Goal: Navigation & Orientation: Understand site structure

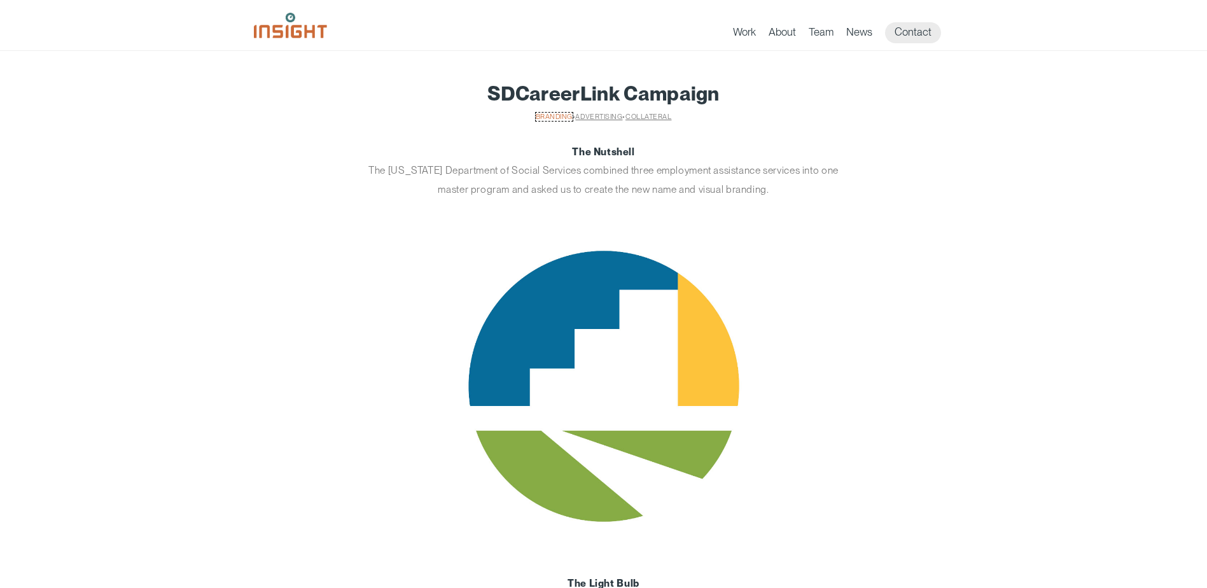
click at [554, 116] on link "Branding" at bounding box center [554, 117] width 37 height 8
click at [599, 115] on link "Advertising" at bounding box center [598, 116] width 47 height 8
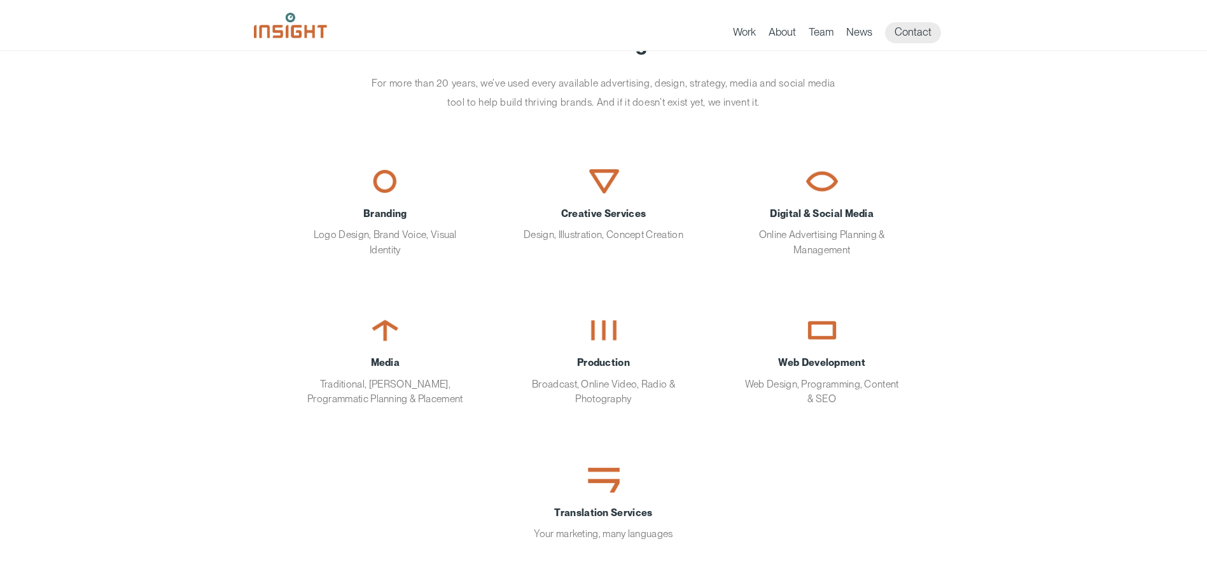
scroll to position [127, 0]
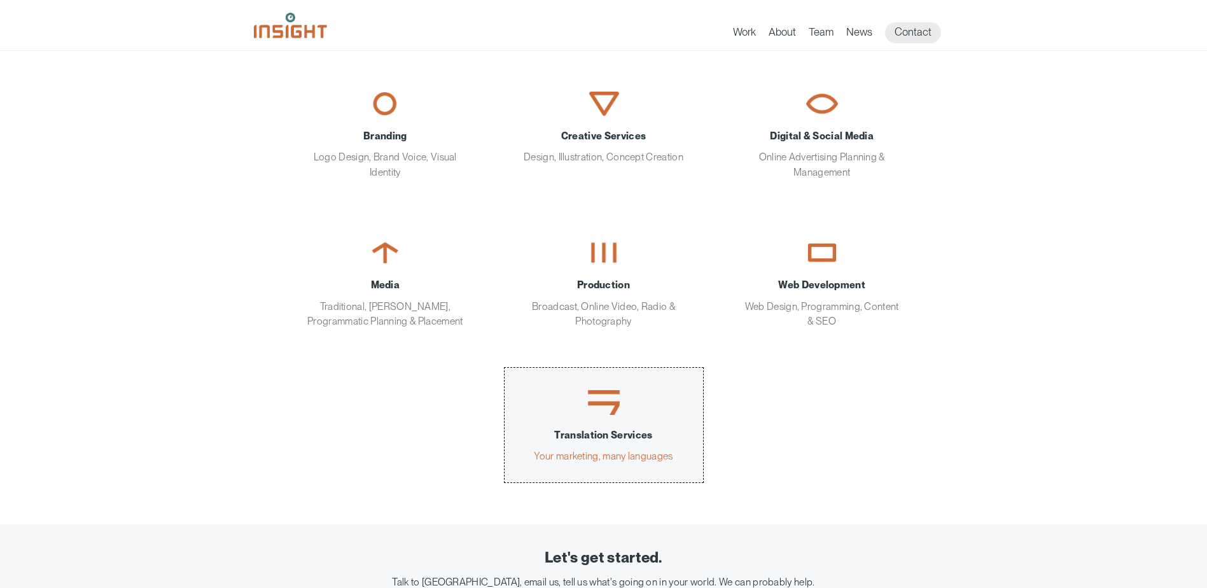
click at [599, 407] on img "main content section" at bounding box center [604, 402] width 32 height 25
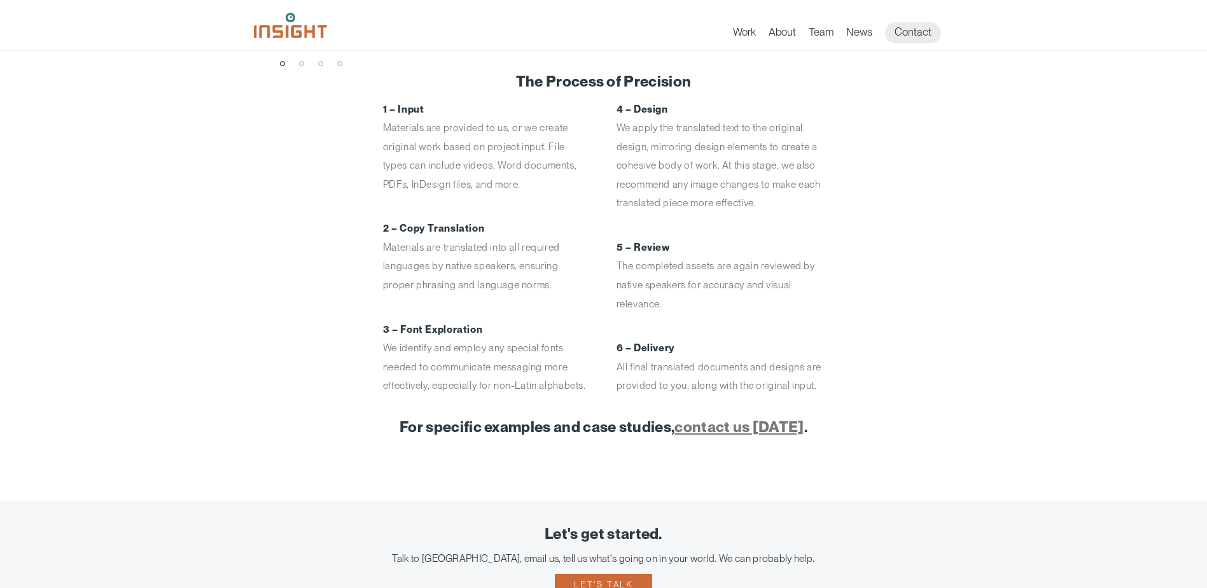
scroll to position [700, 0]
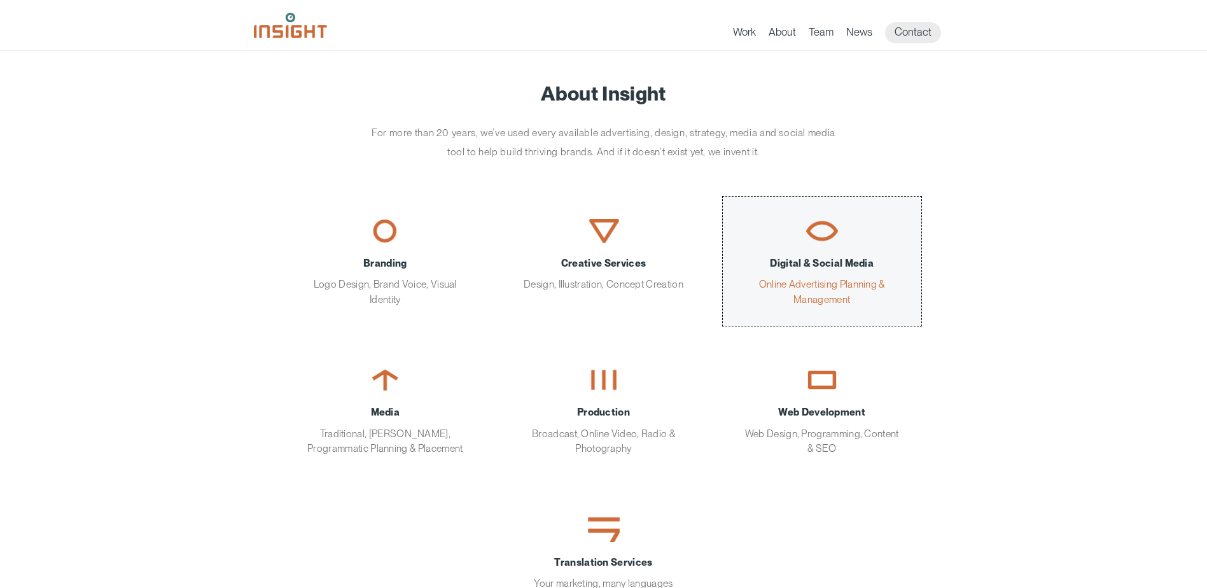
click at [827, 232] on img "main content section" at bounding box center [822, 231] width 32 height 24
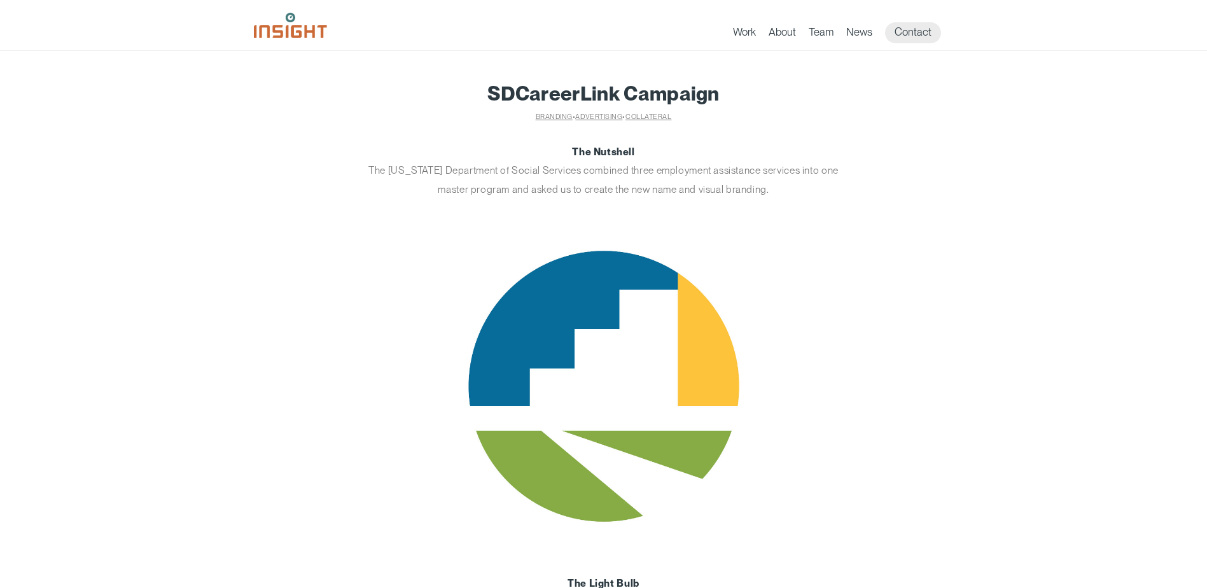
scroll to position [1, 0]
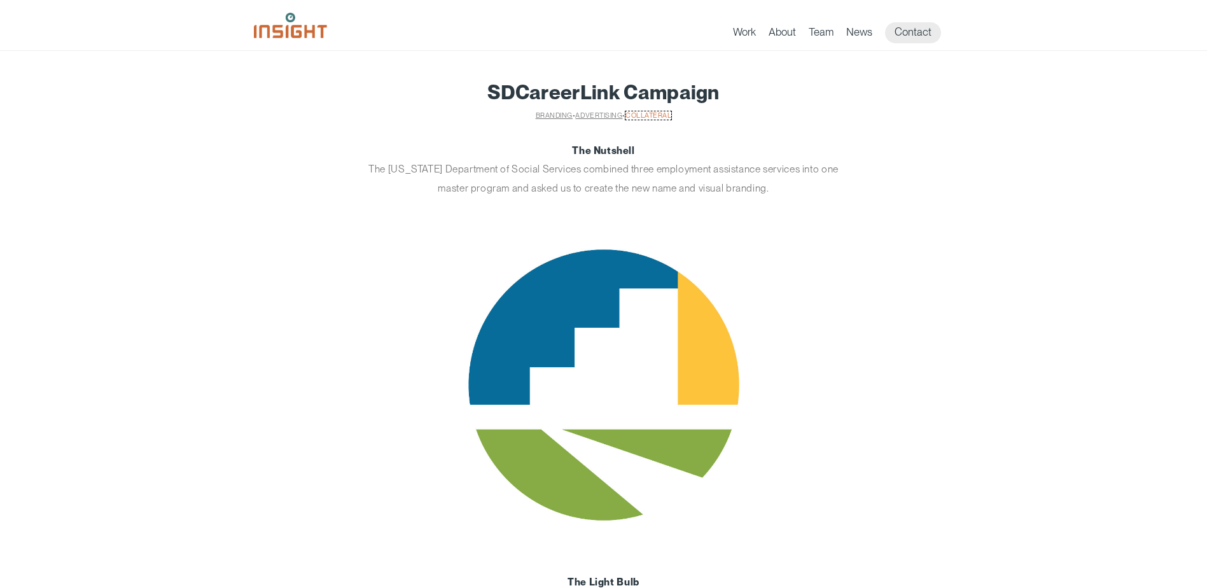
click at [654, 113] on link "Collateral" at bounding box center [648, 115] width 46 height 8
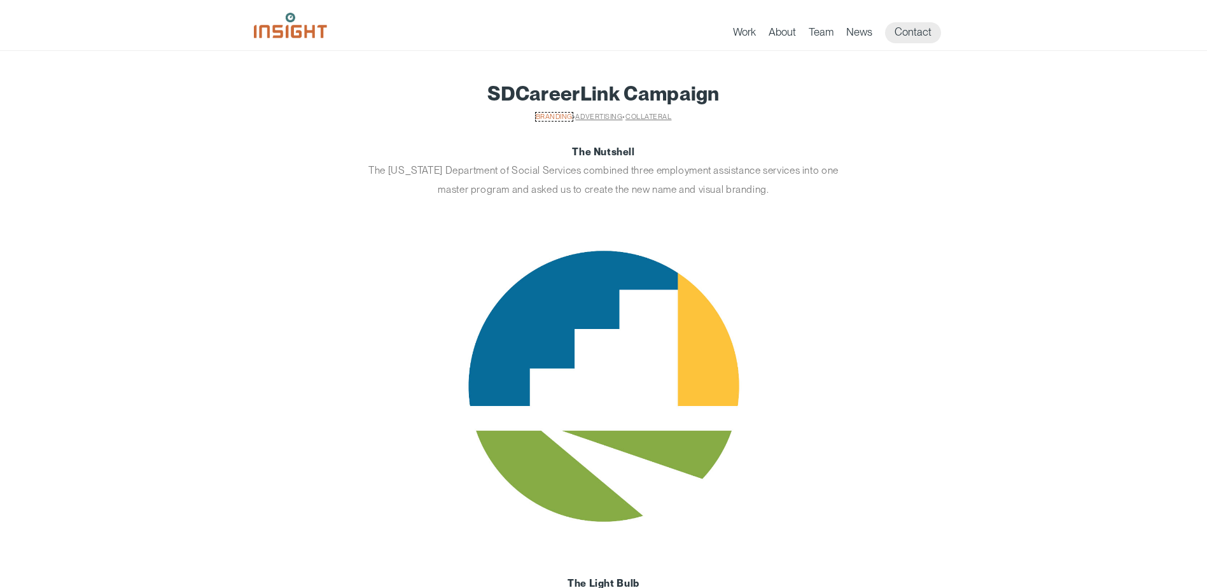
click at [543, 113] on link "Branding" at bounding box center [554, 117] width 37 height 8
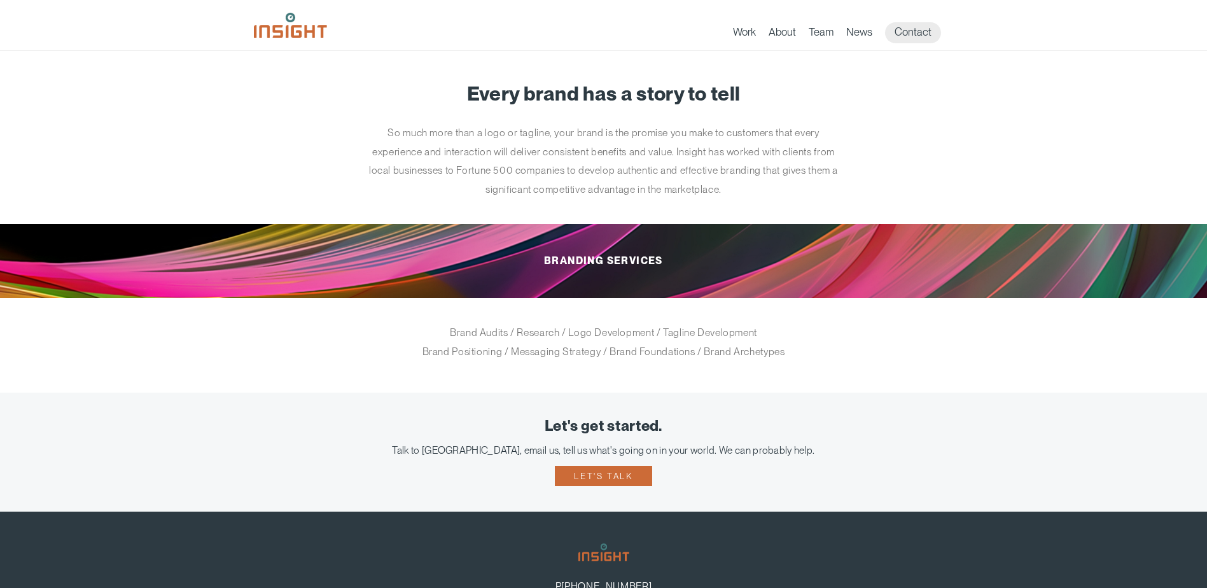
click at [735, 187] on p "So much more than a logo or tagline, your brand is the promise you make to cust…" at bounding box center [603, 160] width 477 height 75
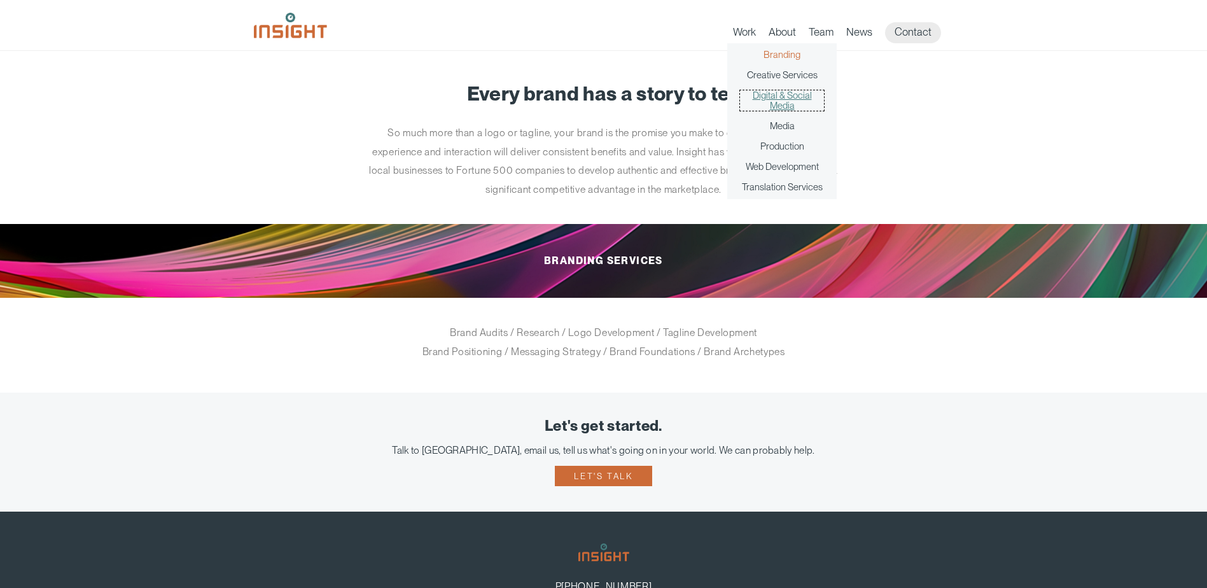
click at [791, 94] on link "Digital & Social Media" at bounding box center [782, 100] width 84 height 20
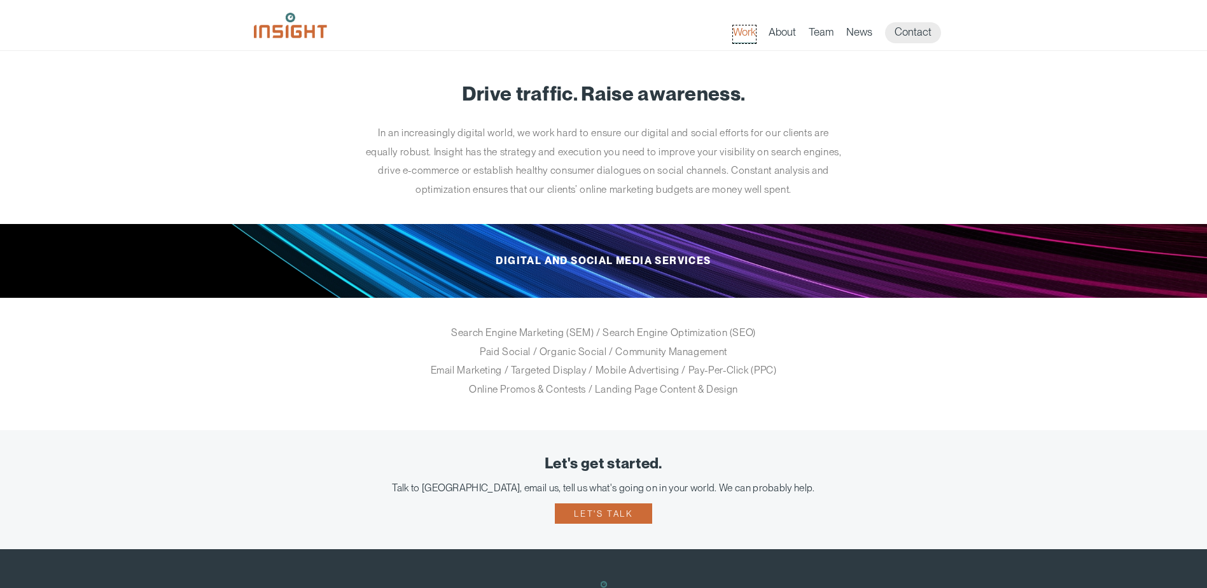
click at [738, 29] on link "Work" at bounding box center [744, 34] width 23 height 18
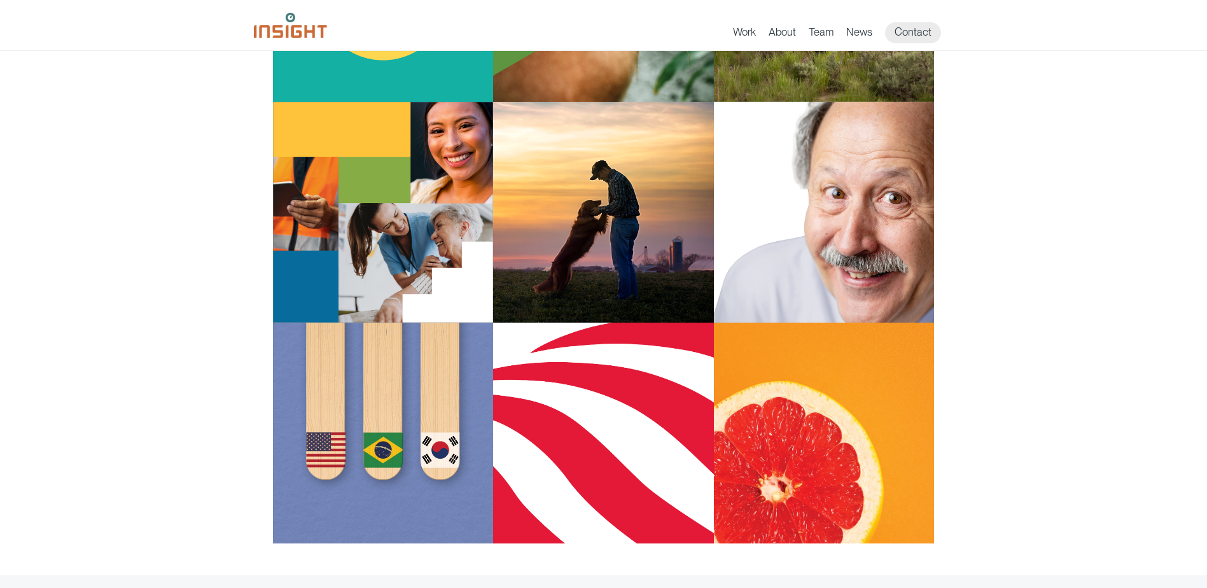
scroll to position [1273, 0]
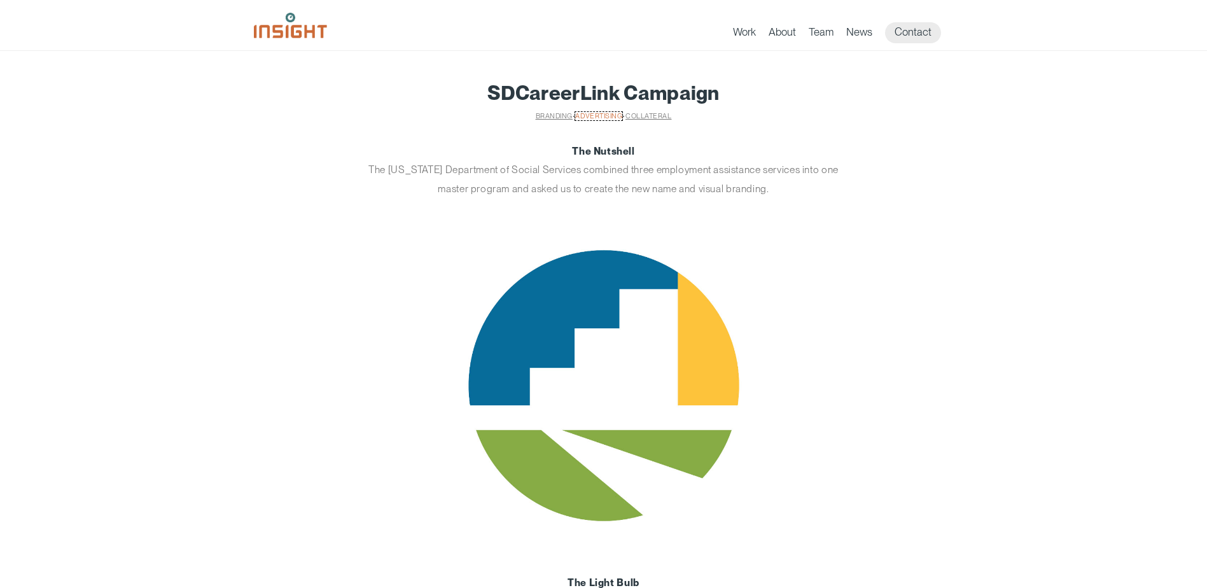
click at [588, 114] on link "Advertising" at bounding box center [598, 116] width 47 height 8
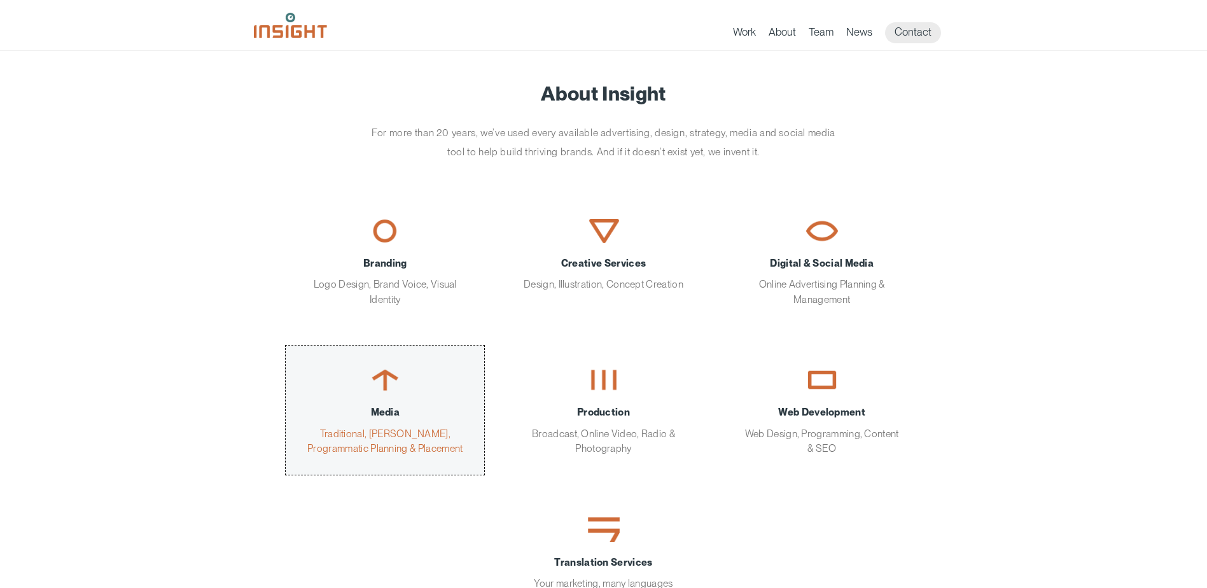
click at [391, 424] on div "Media Traditional, OTT, Programmatic Planning & Placement" at bounding box center [385, 430] width 160 height 51
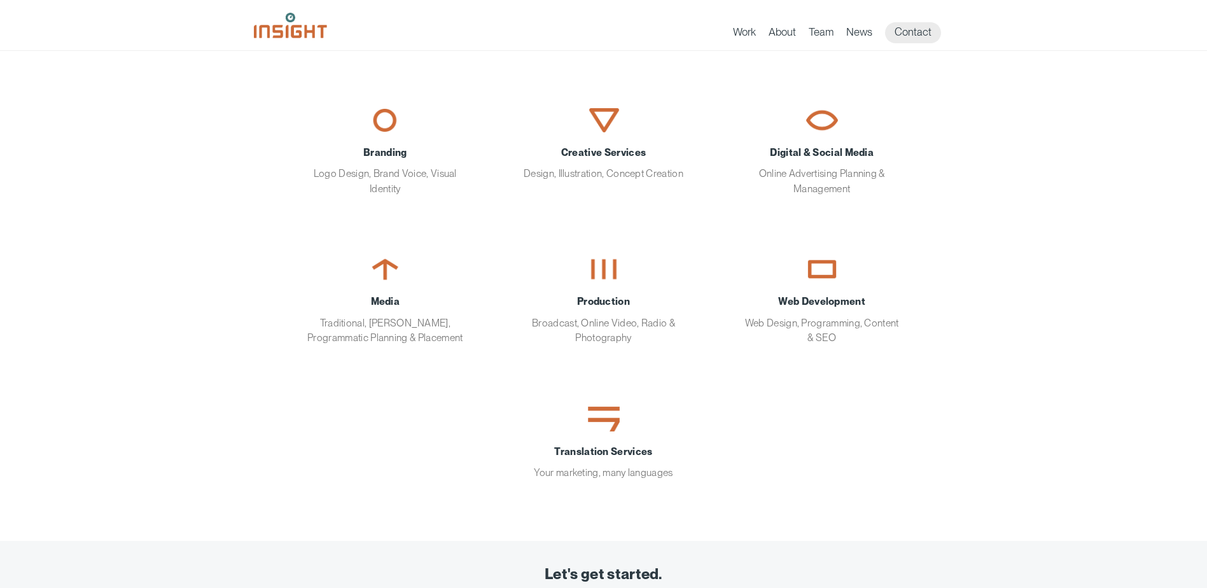
scroll to position [128, 0]
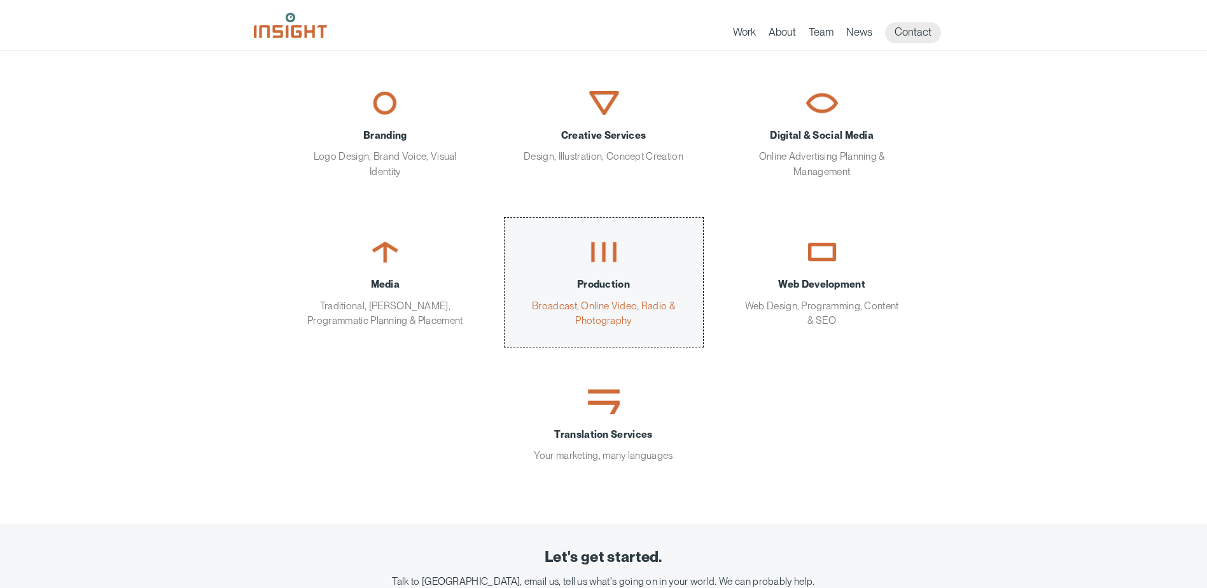
click at [613, 277] on span "Production" at bounding box center [604, 284] width 160 height 15
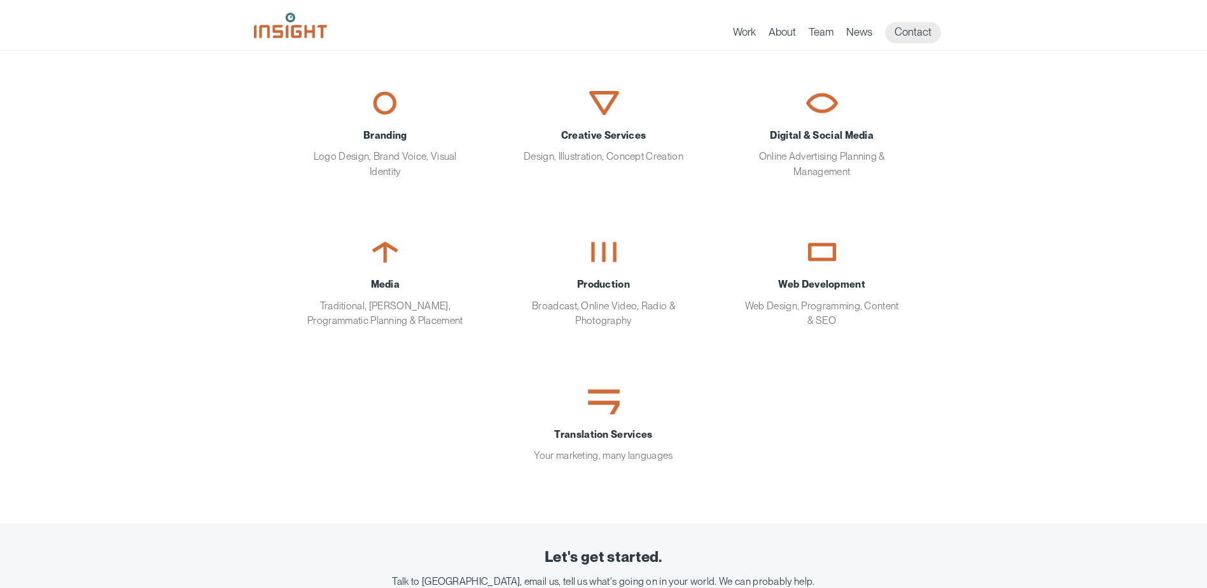
click at [1068, 442] on main "About Insight For more than 20 years, we’ve used every available advertising, d…" at bounding box center [603, 415] width 1207 height 984
